Goal: Task Accomplishment & Management: Use online tool/utility

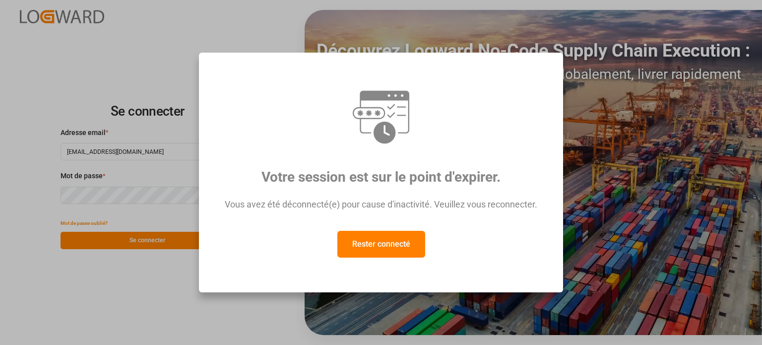
click at [380, 249] on font "Rester connecté" at bounding box center [381, 243] width 58 height 9
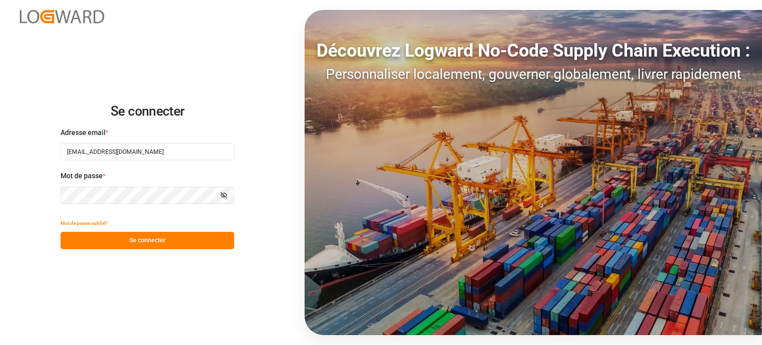
click at [152, 239] on font "Se connecter" at bounding box center [148, 240] width 36 height 7
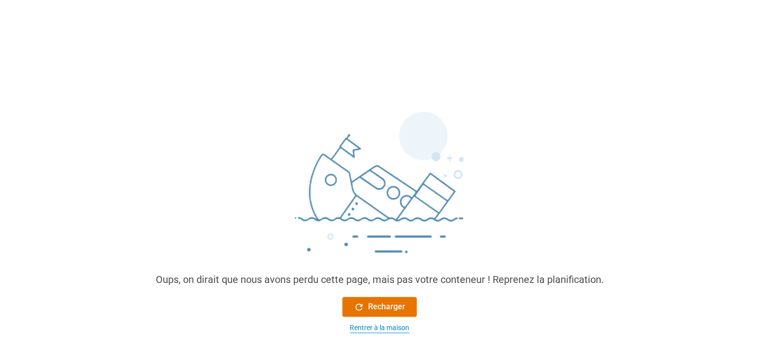
click at [377, 324] on font "Rentrer à la maison" at bounding box center [380, 328] width 60 height 8
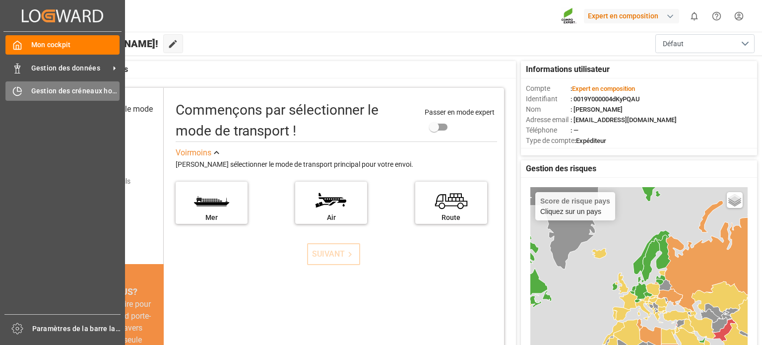
click at [47, 91] on font "Gestion des créneaux horaires" at bounding box center [81, 91] width 100 height 8
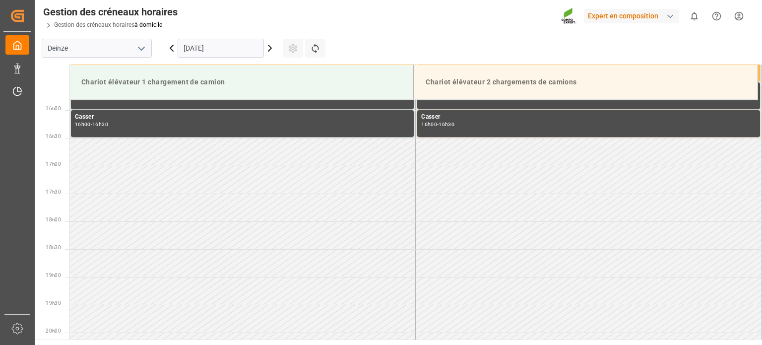
scroll to position [883, 0]
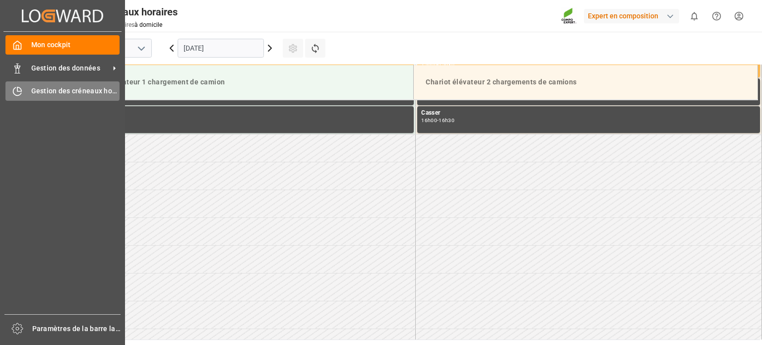
click at [20, 87] on icon at bounding box center [17, 91] width 10 height 10
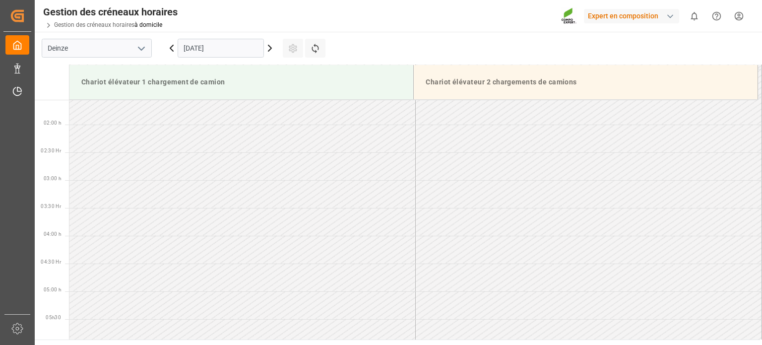
scroll to position [50, 0]
click at [268, 44] on icon at bounding box center [270, 48] width 12 height 12
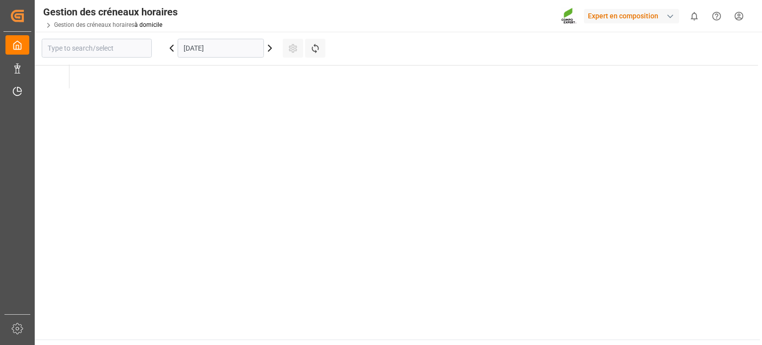
type input "Deinze"
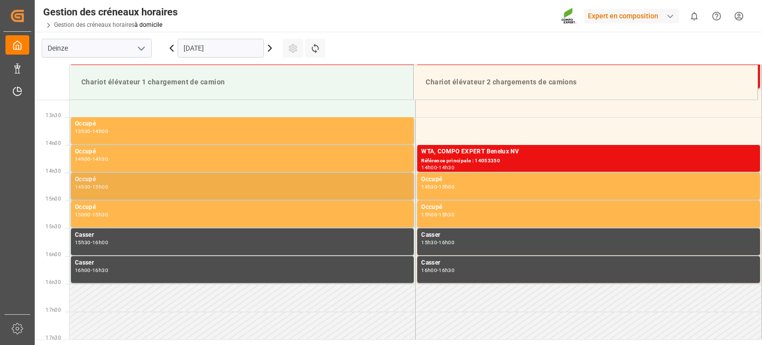
scroll to position [584, 0]
